Goal: Check status: Check status

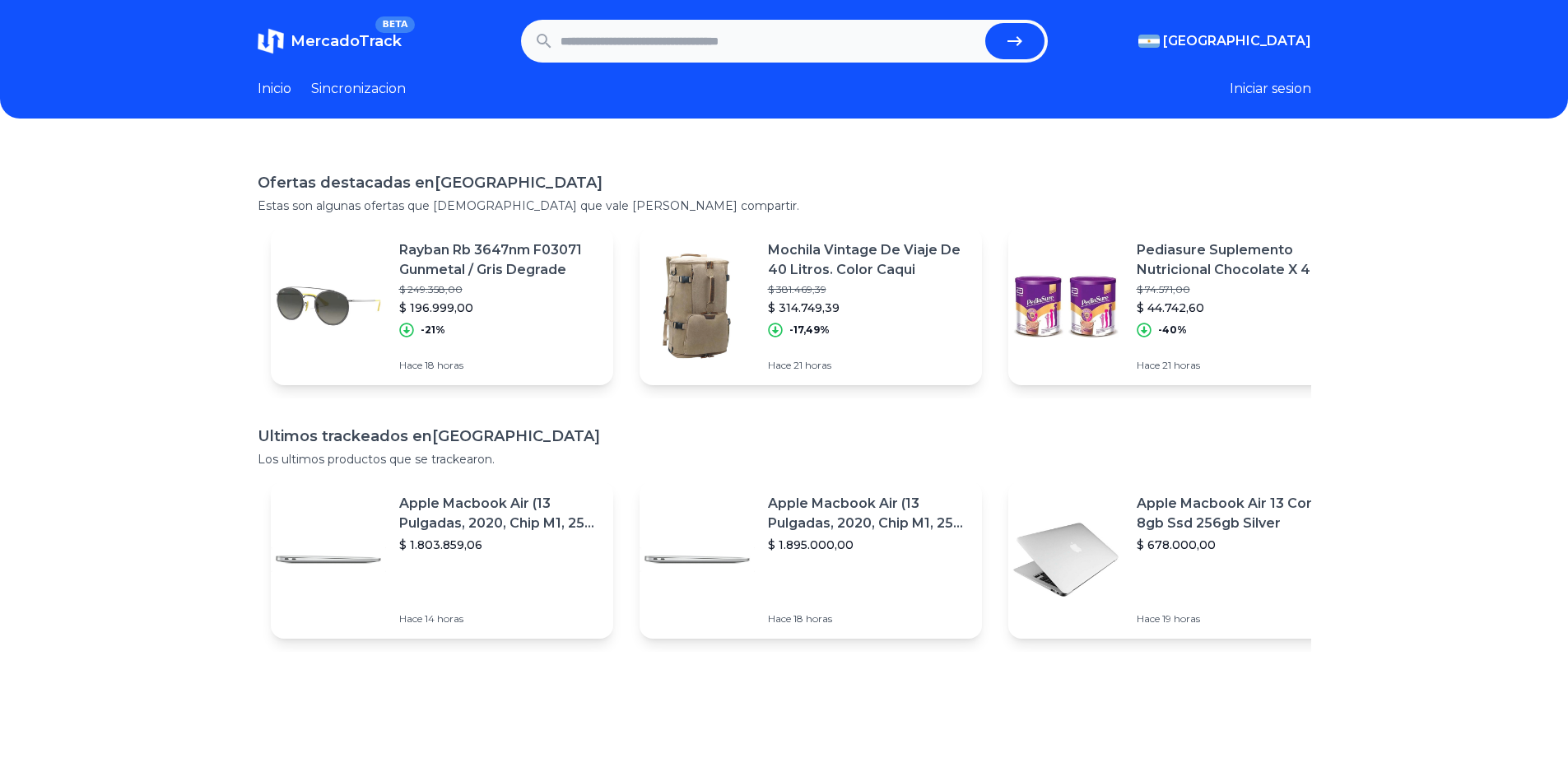
click at [683, 50] on input "text" at bounding box center [770, 41] width 418 height 36
paste input "**********"
click at [985, 23] on button "submit" at bounding box center [1015, 41] width 59 height 36
type input "**********"
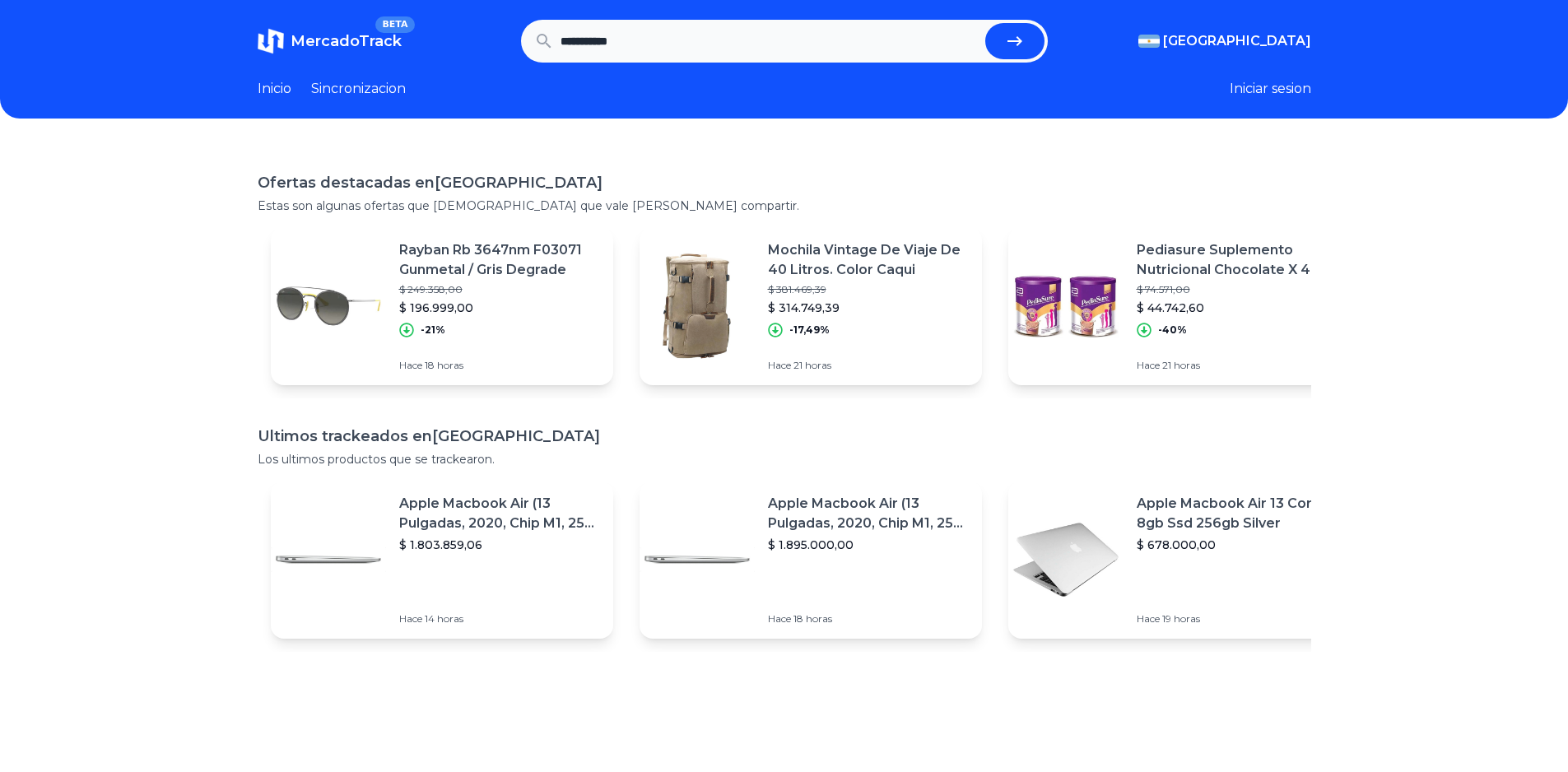
scroll to position [0, 0]
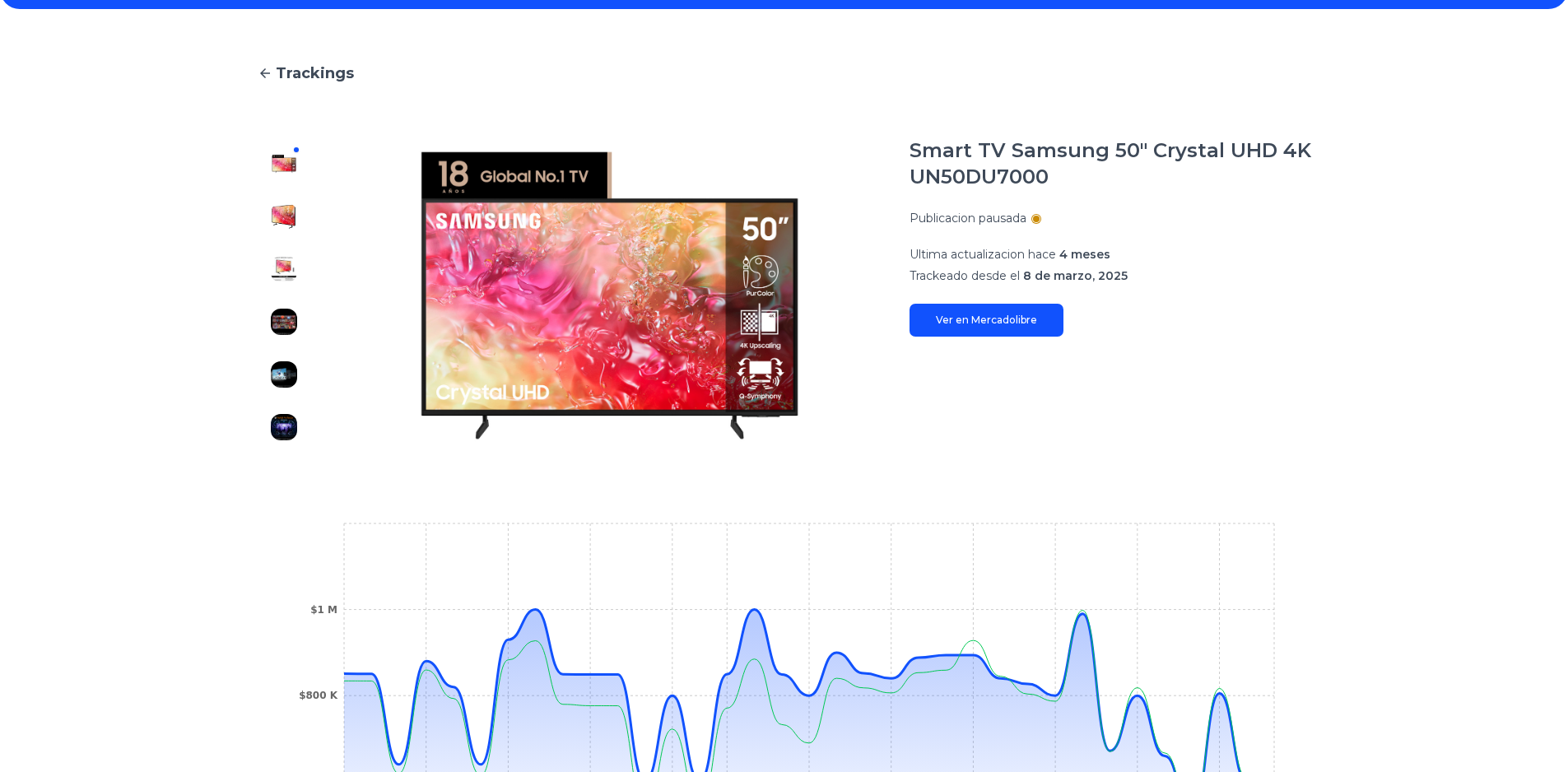
scroll to position [108, 0]
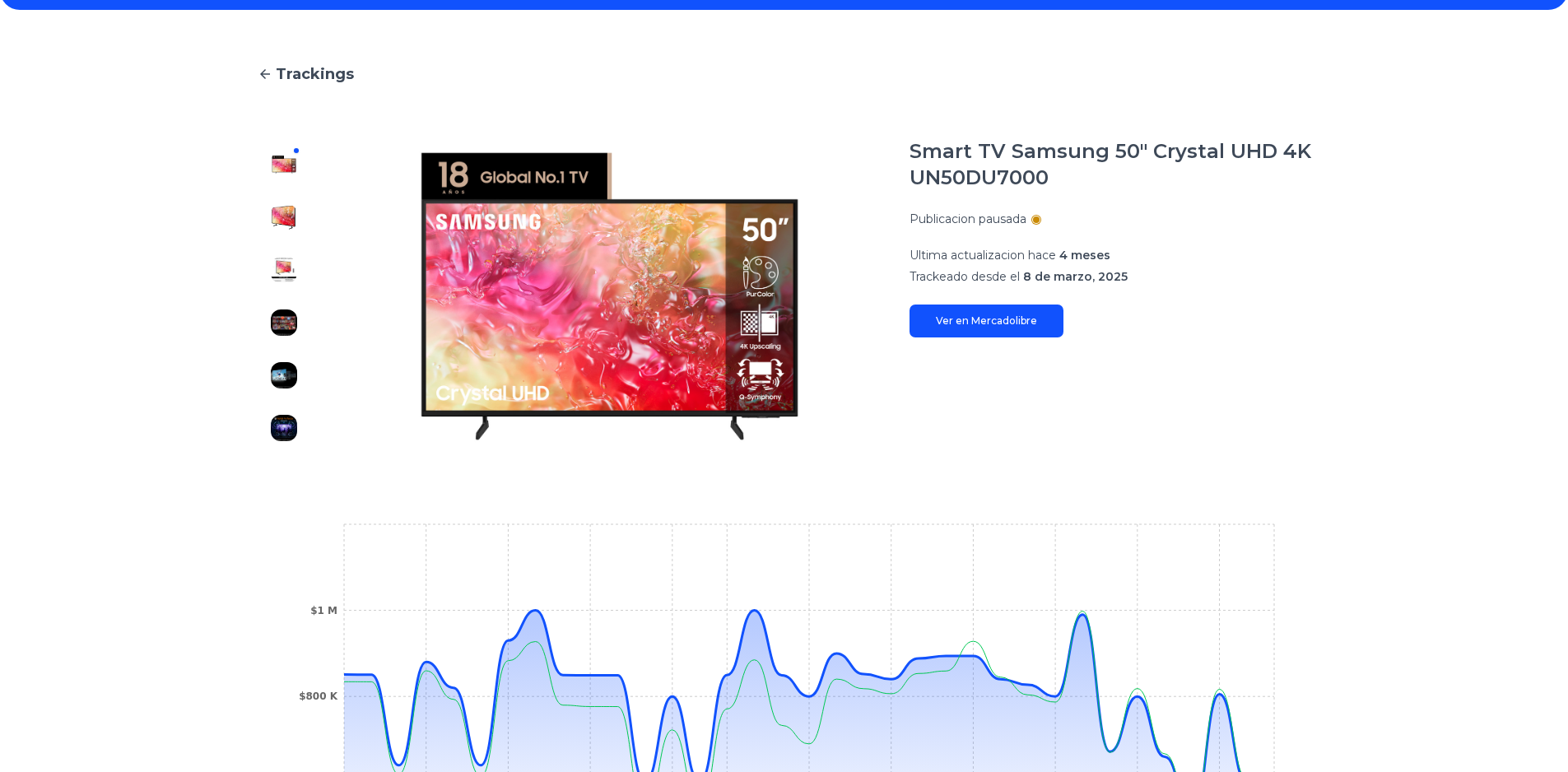
click at [293, 221] on img at bounding box center [283, 216] width 26 height 26
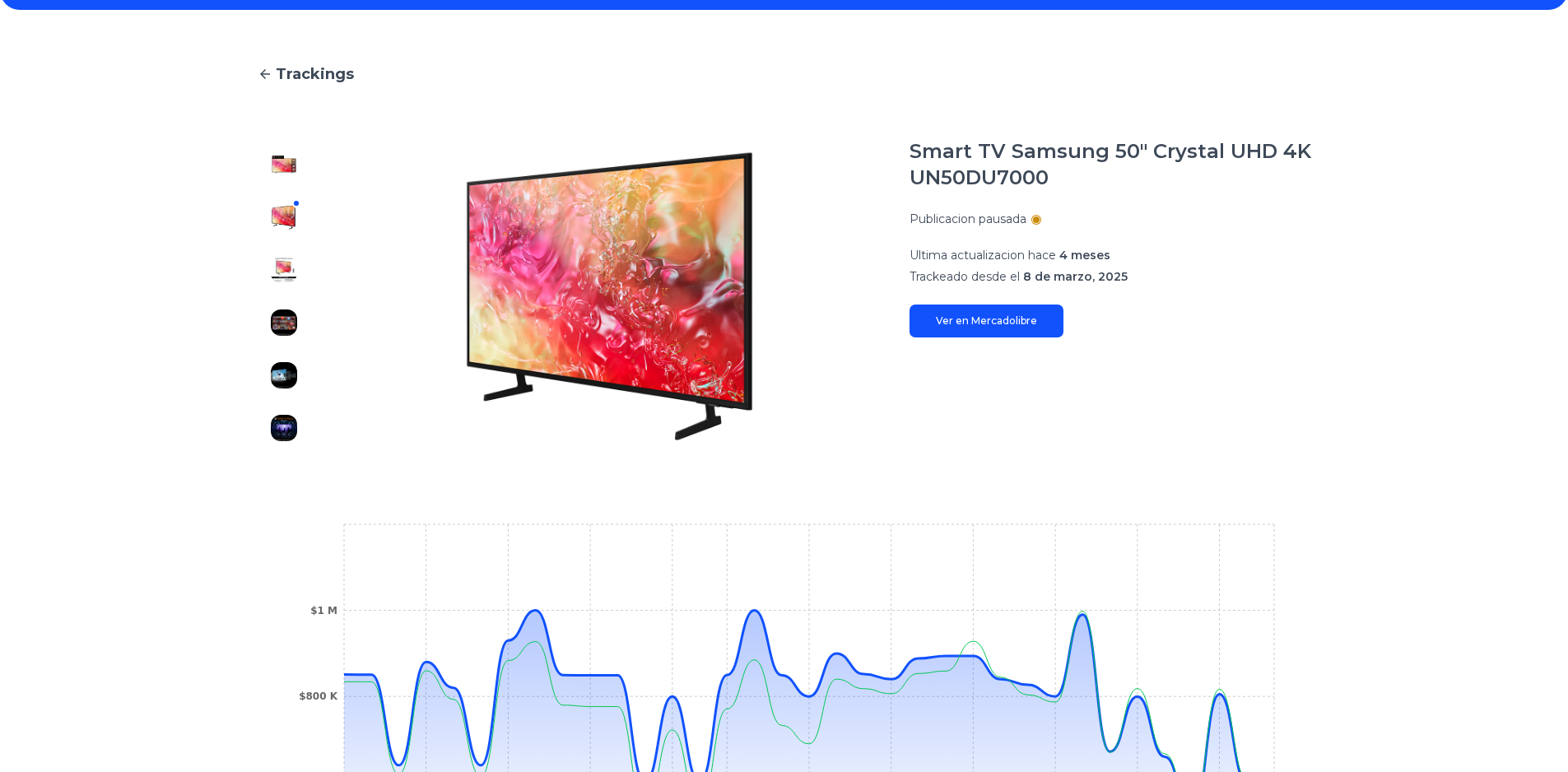
click at [285, 265] on img at bounding box center [283, 270] width 26 height 26
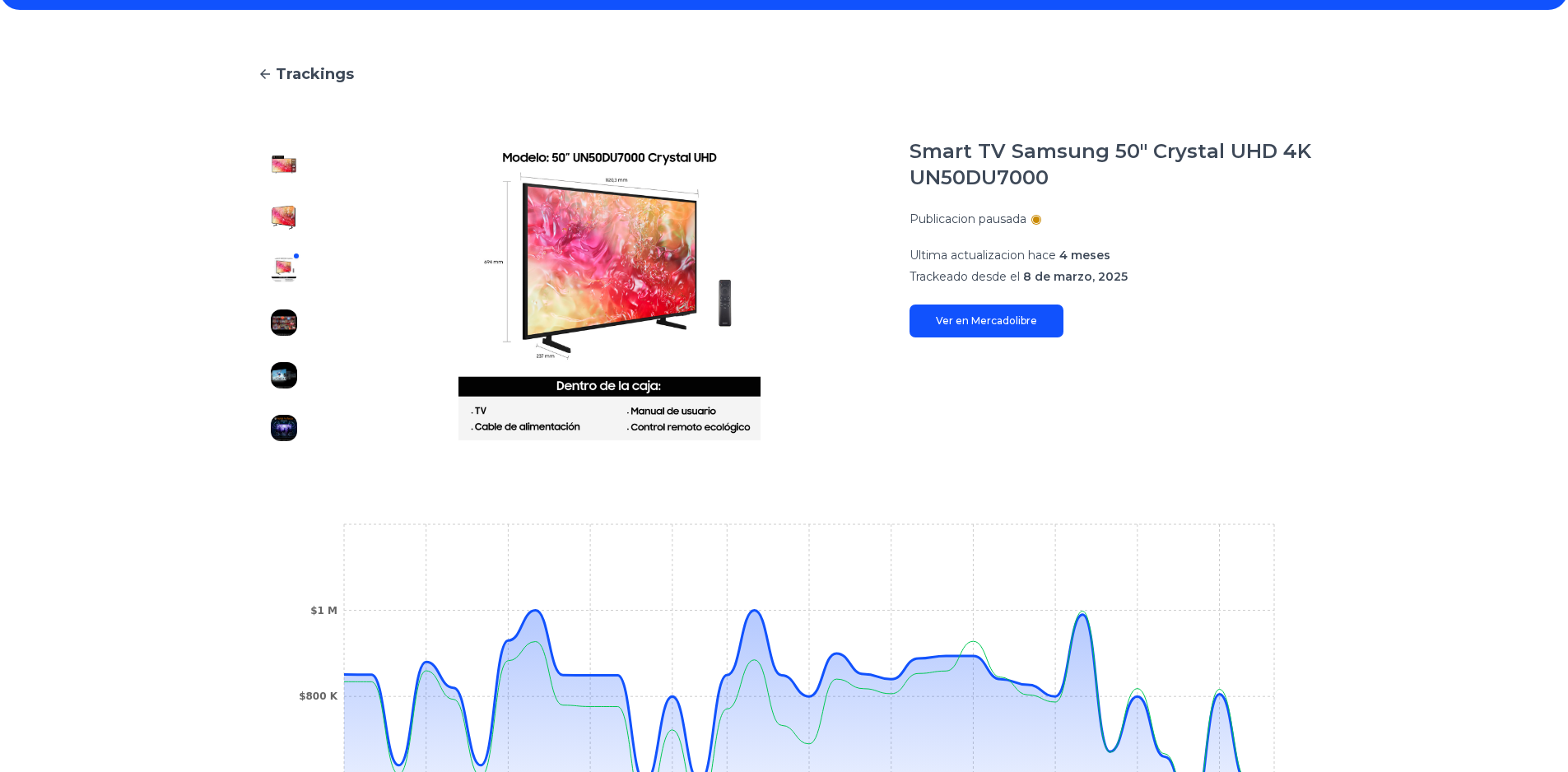
click at [296, 330] on img at bounding box center [283, 322] width 26 height 26
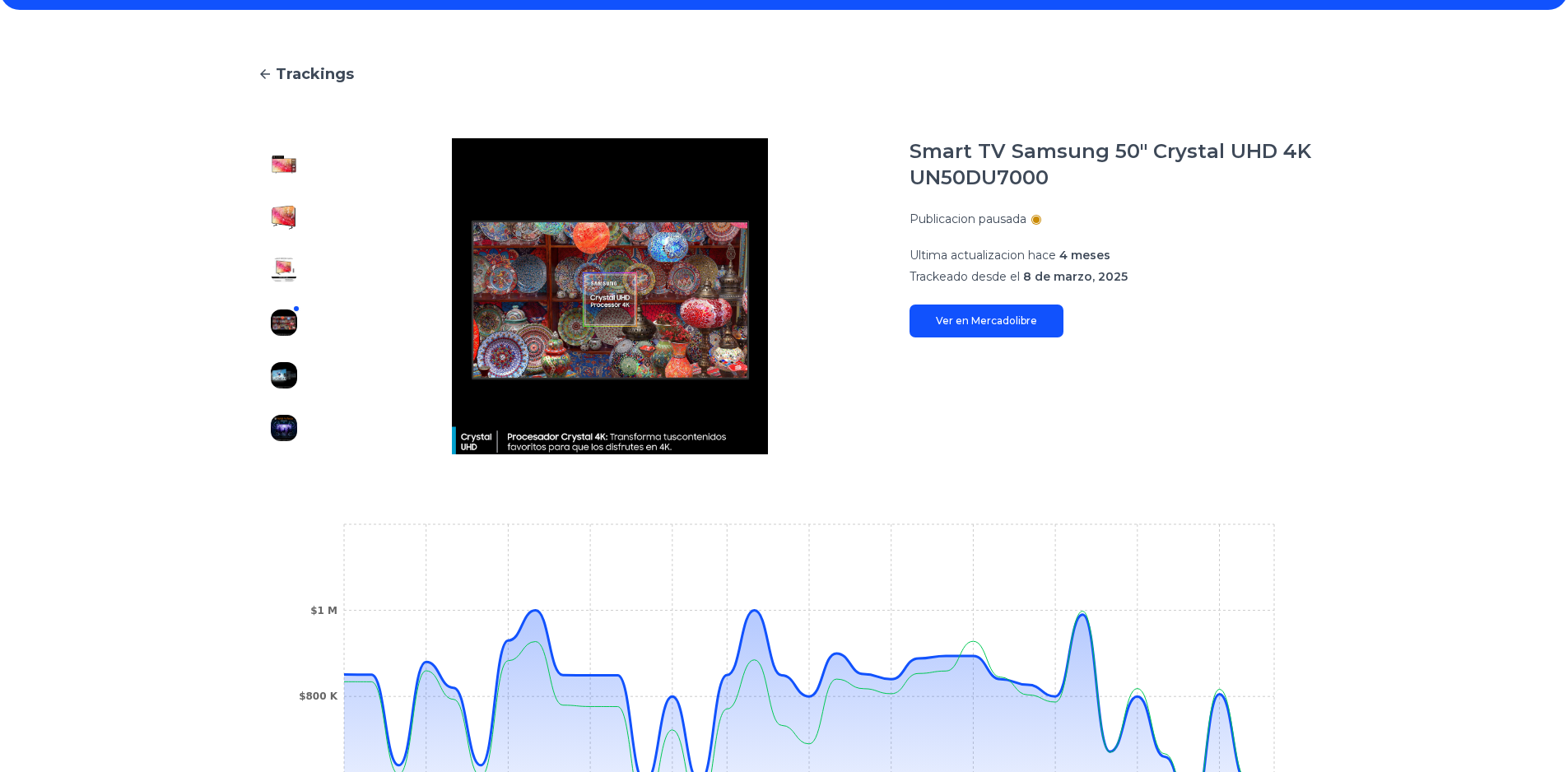
drag, startPoint x: 291, startPoint y: 361, endPoint x: 296, endPoint y: 370, distance: 10.3
click at [293, 365] on div at bounding box center [284, 297] width 52 height 316
click at [293, 375] on img at bounding box center [283, 375] width 26 height 26
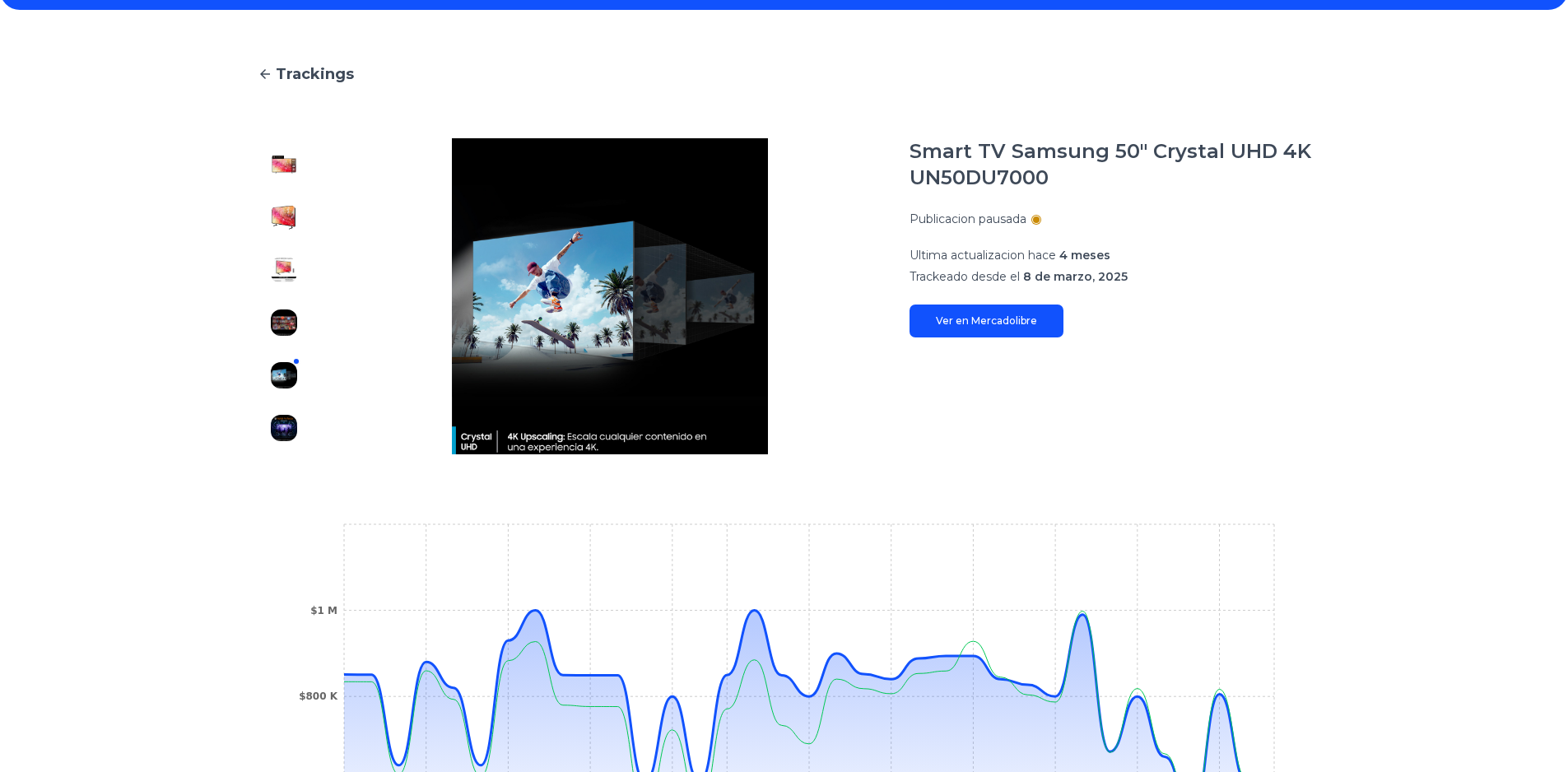
click at [284, 430] on img at bounding box center [283, 428] width 26 height 26
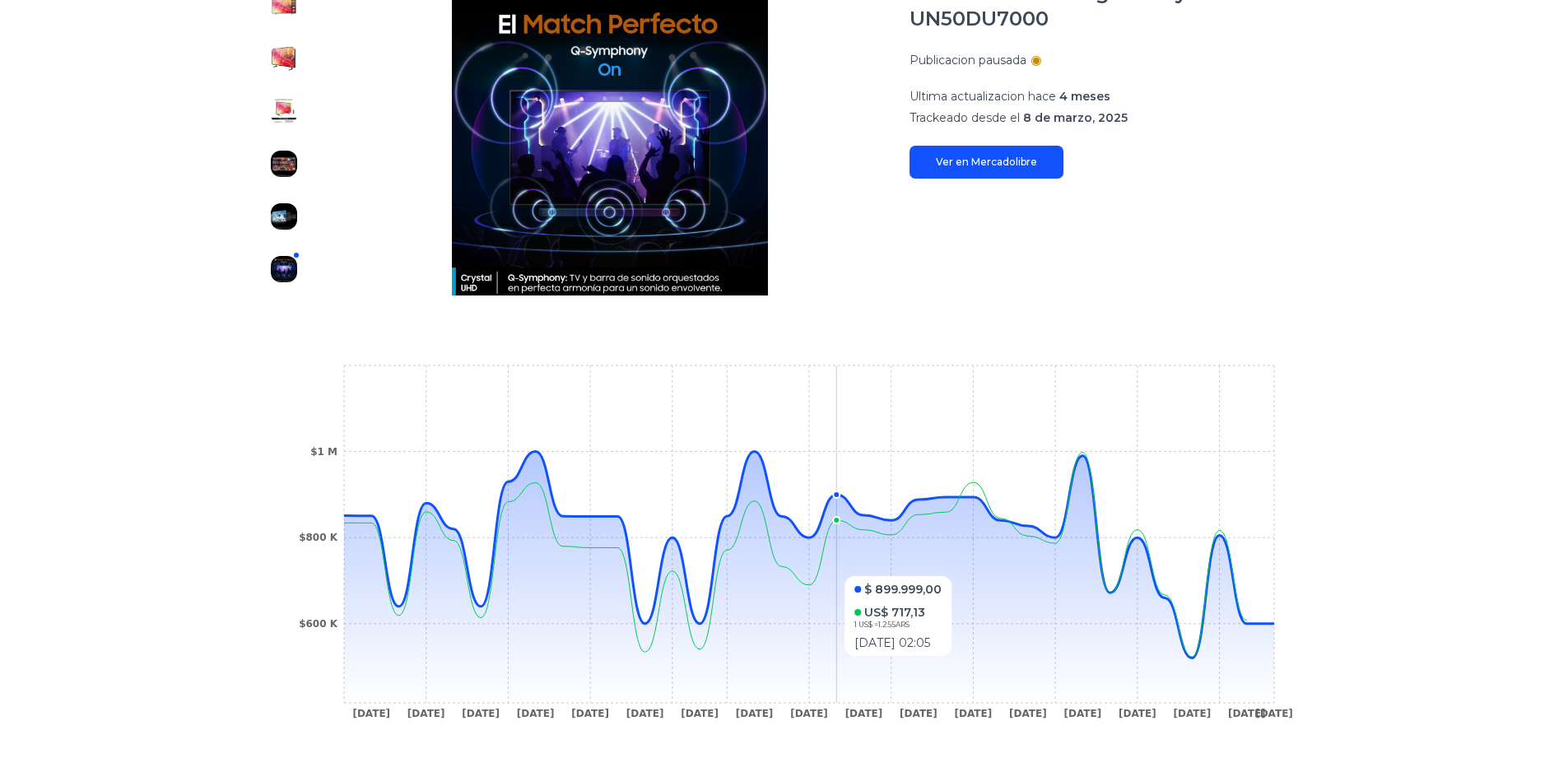
scroll to position [273, 0]
